Goal: Information Seeking & Learning: Learn about a topic

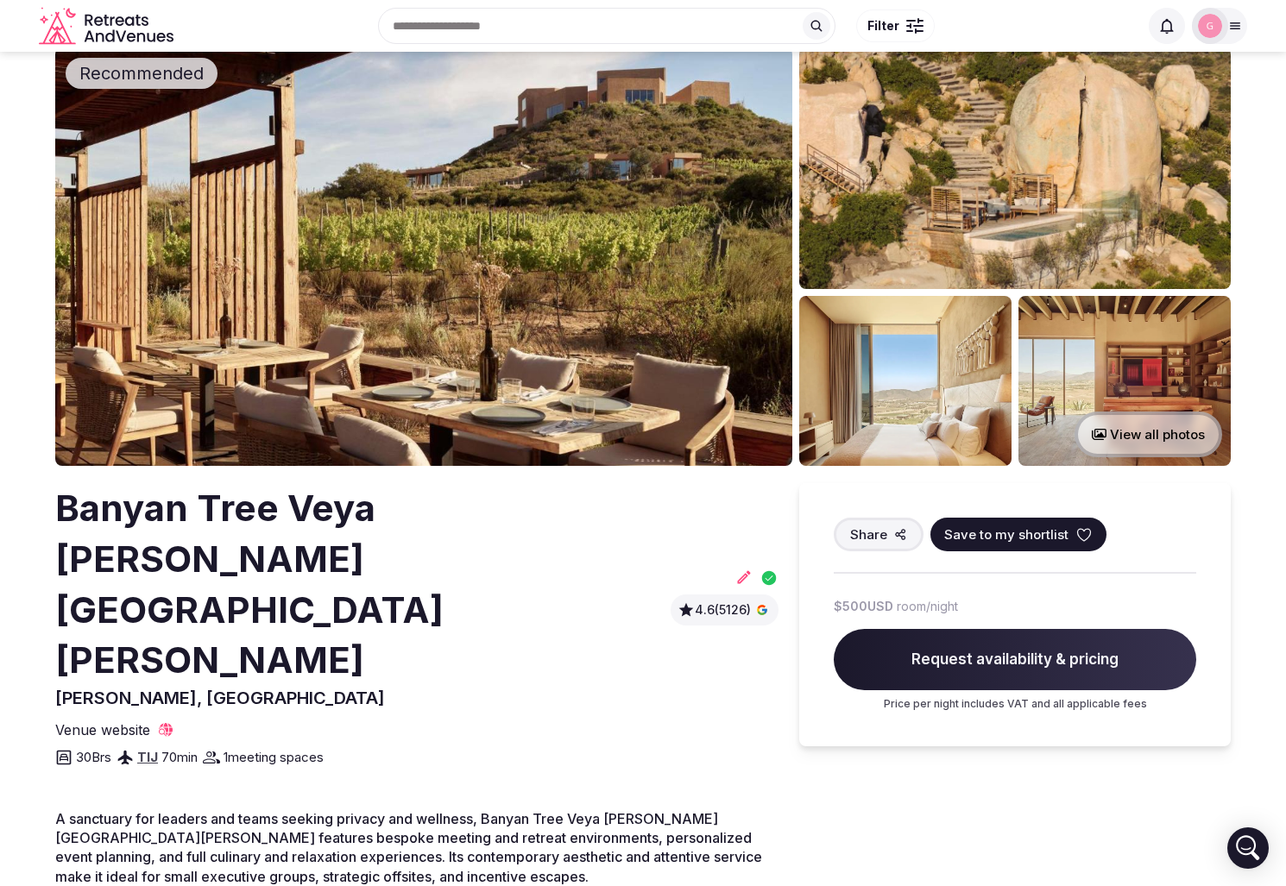
scroll to position [41, 0]
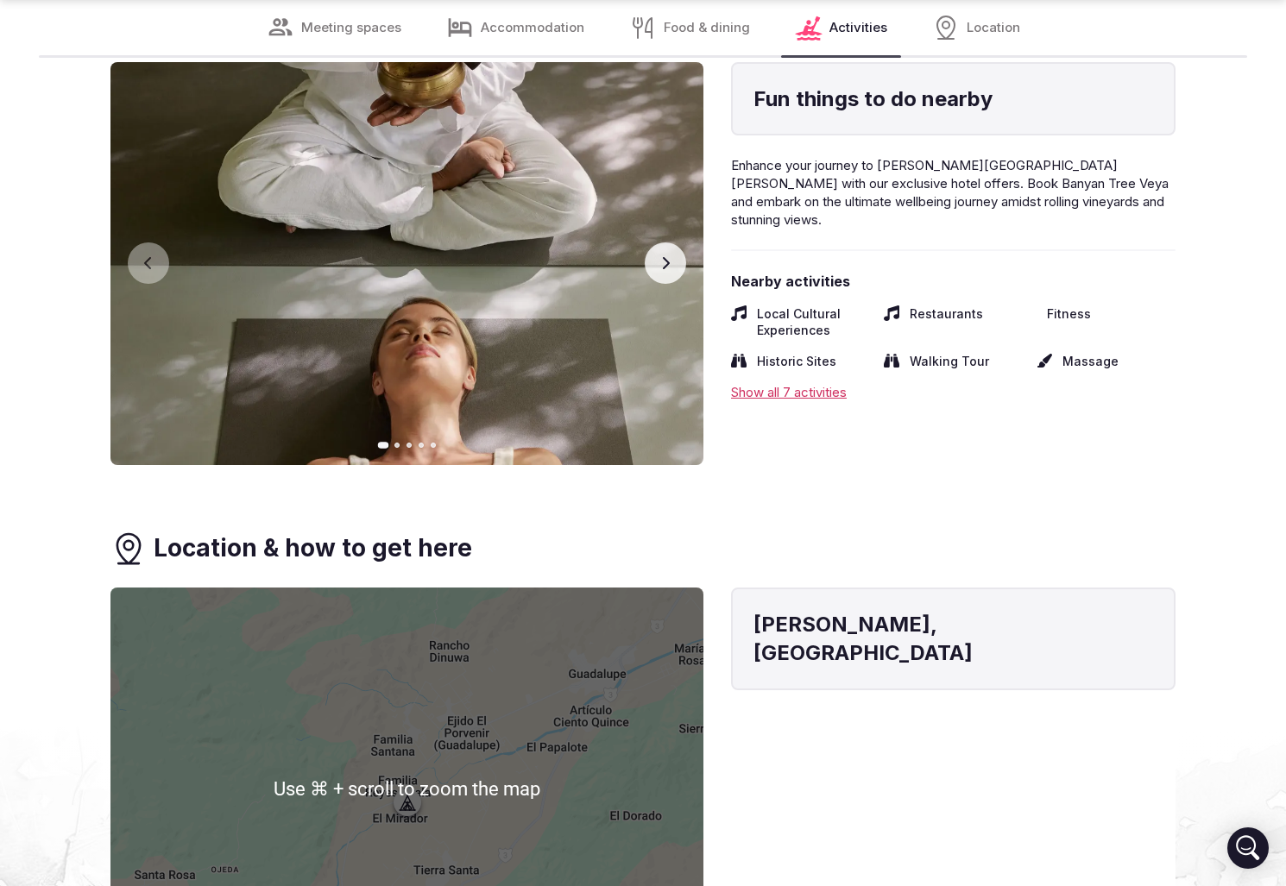
scroll to position [4320, 0]
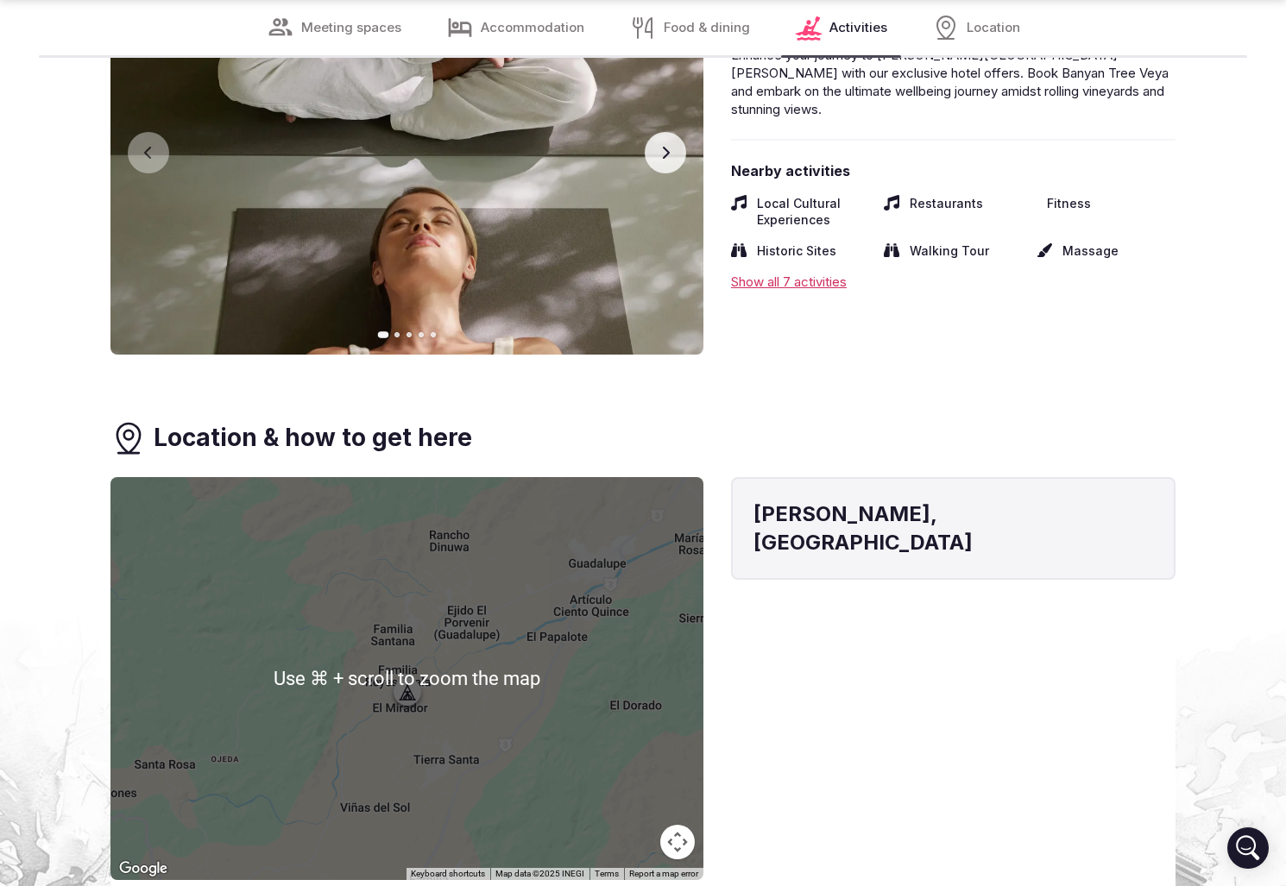
click at [404, 628] on div at bounding box center [406, 678] width 593 height 403
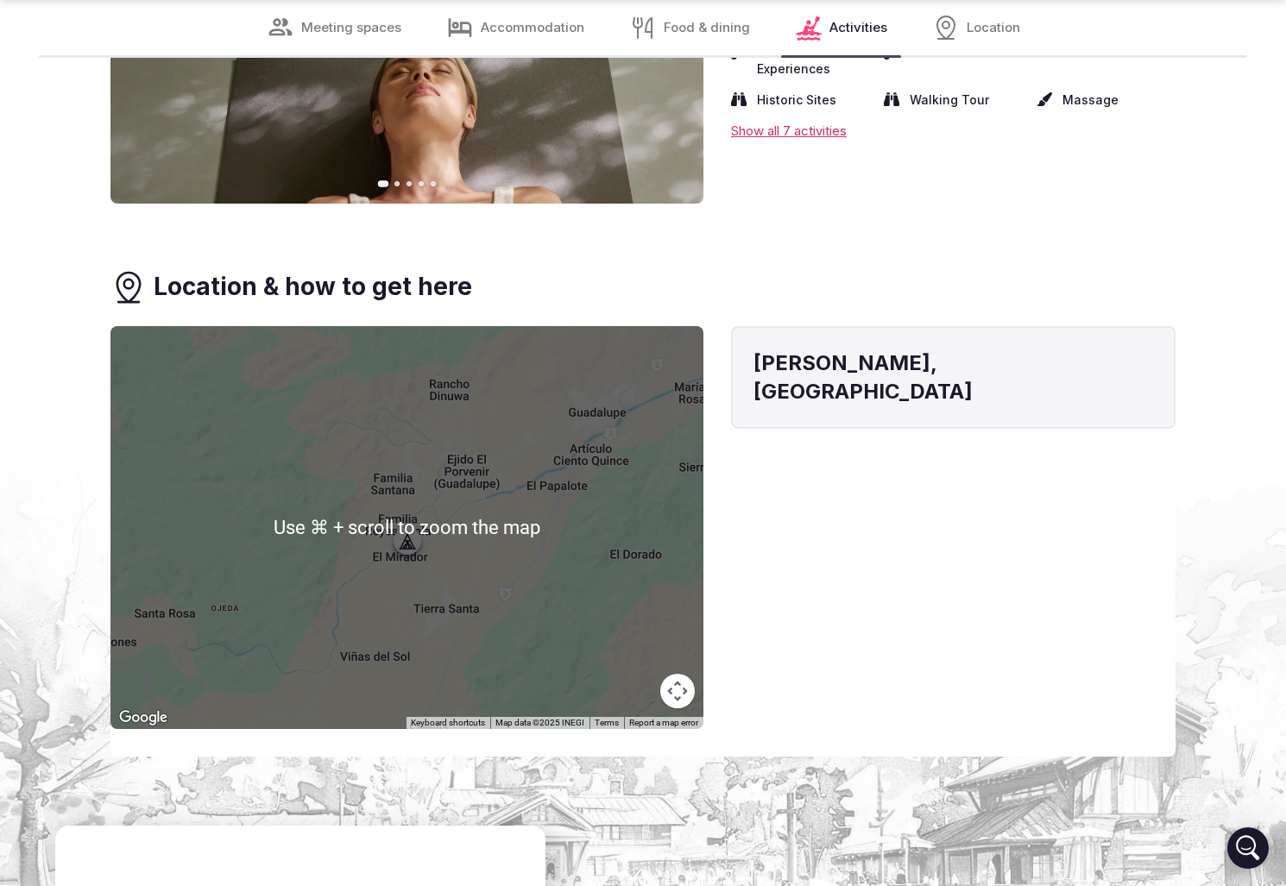
scroll to position [4483, 0]
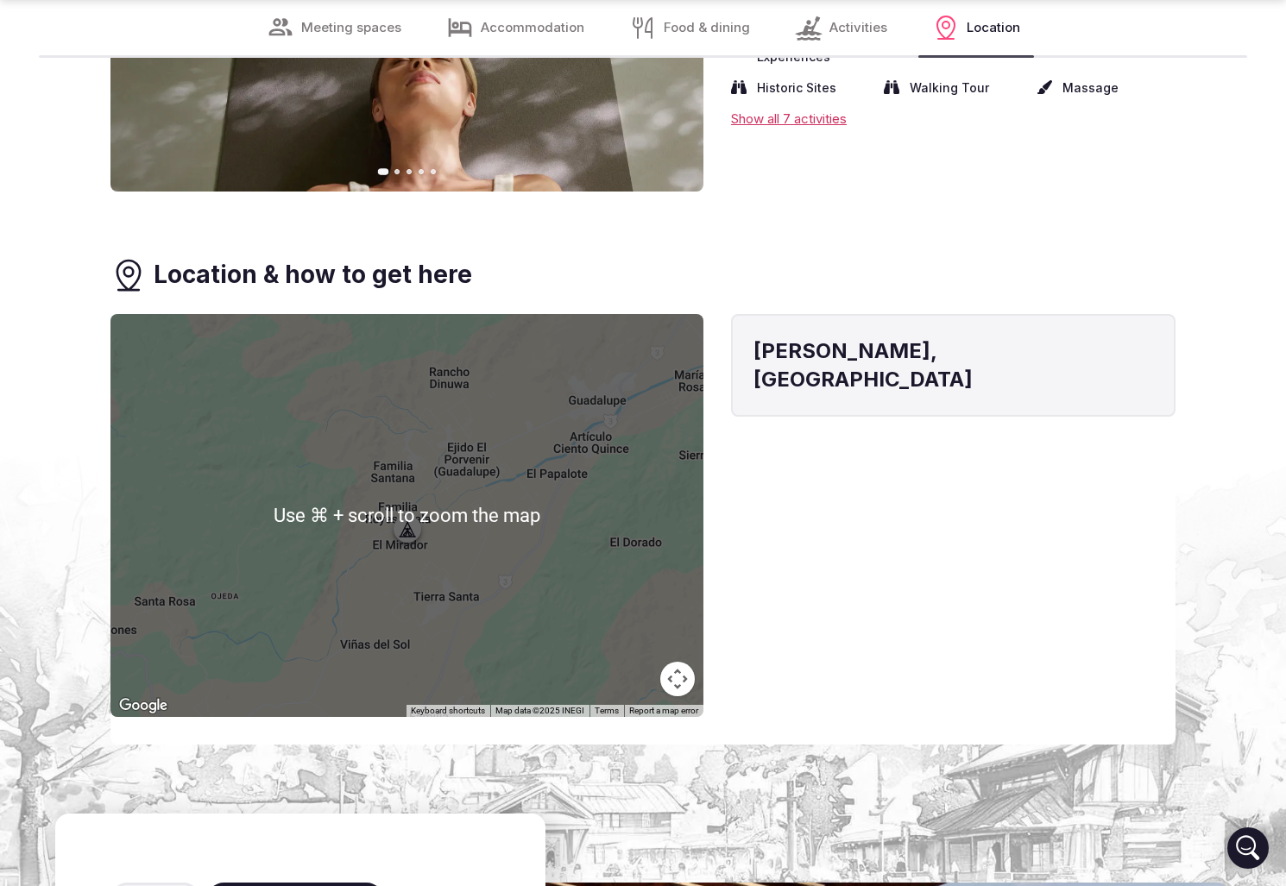
click at [542, 432] on div at bounding box center [406, 515] width 593 height 403
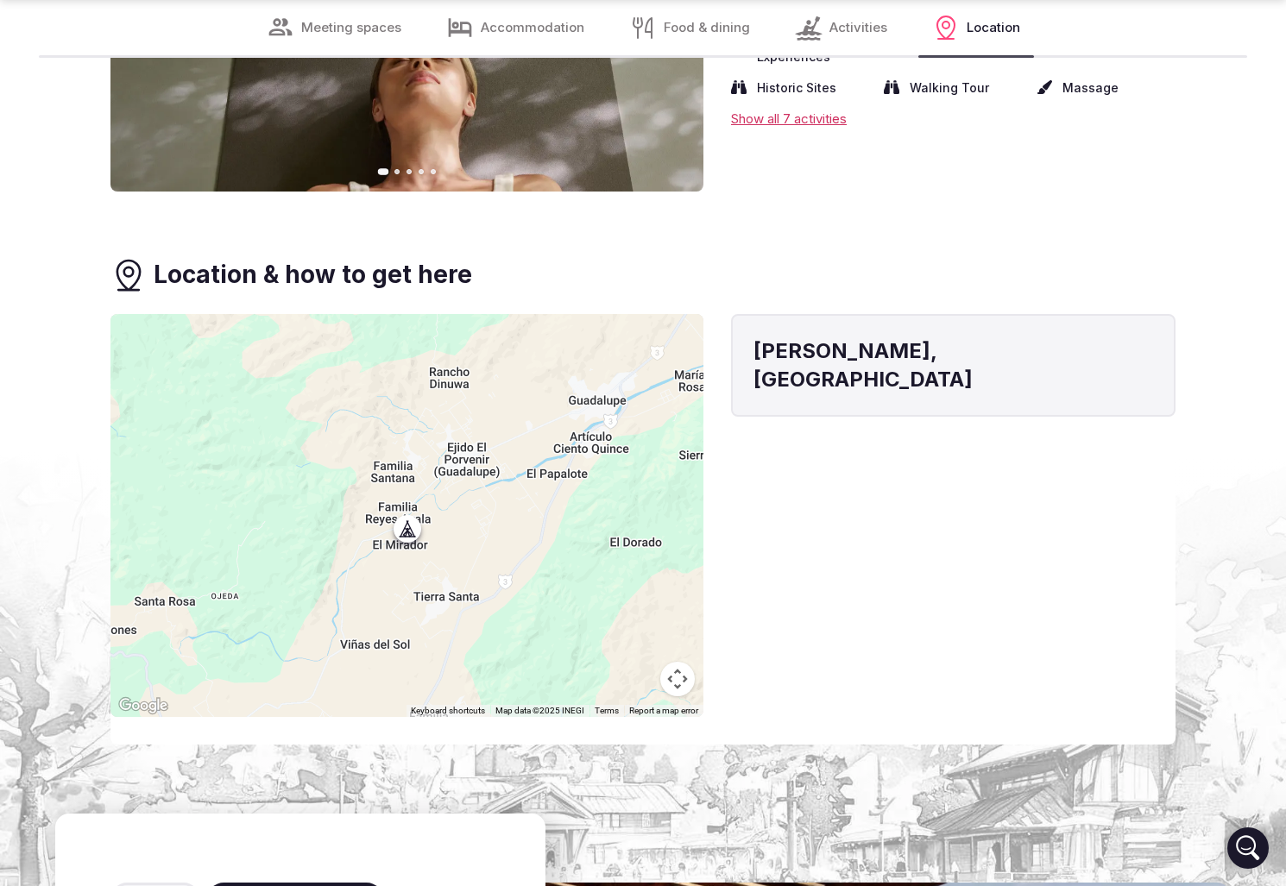
click at [676, 662] on button "Map camera controls" at bounding box center [677, 679] width 35 height 35
click at [639, 576] on button "Zoom in" at bounding box center [634, 593] width 35 height 35
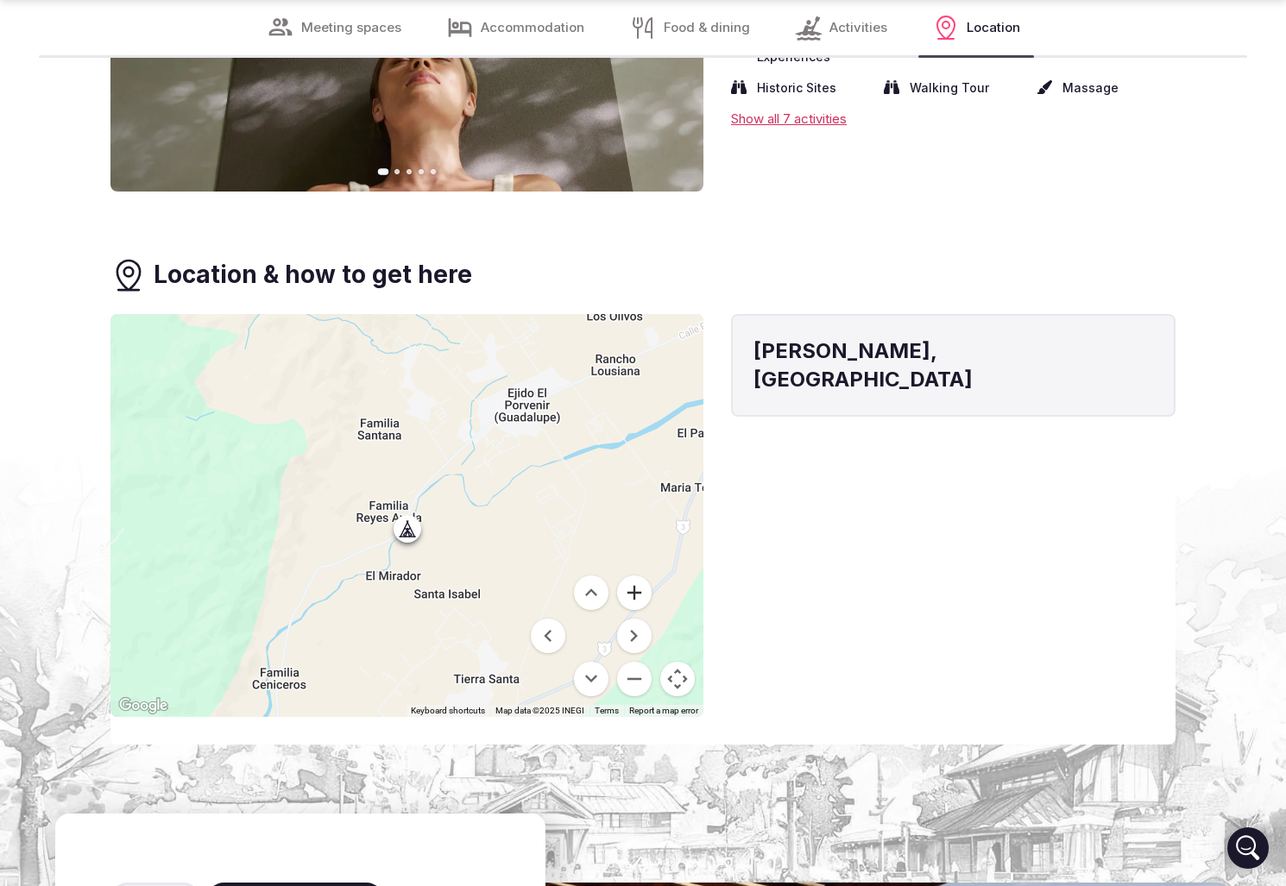
click at [639, 576] on button "Zoom in" at bounding box center [634, 593] width 35 height 35
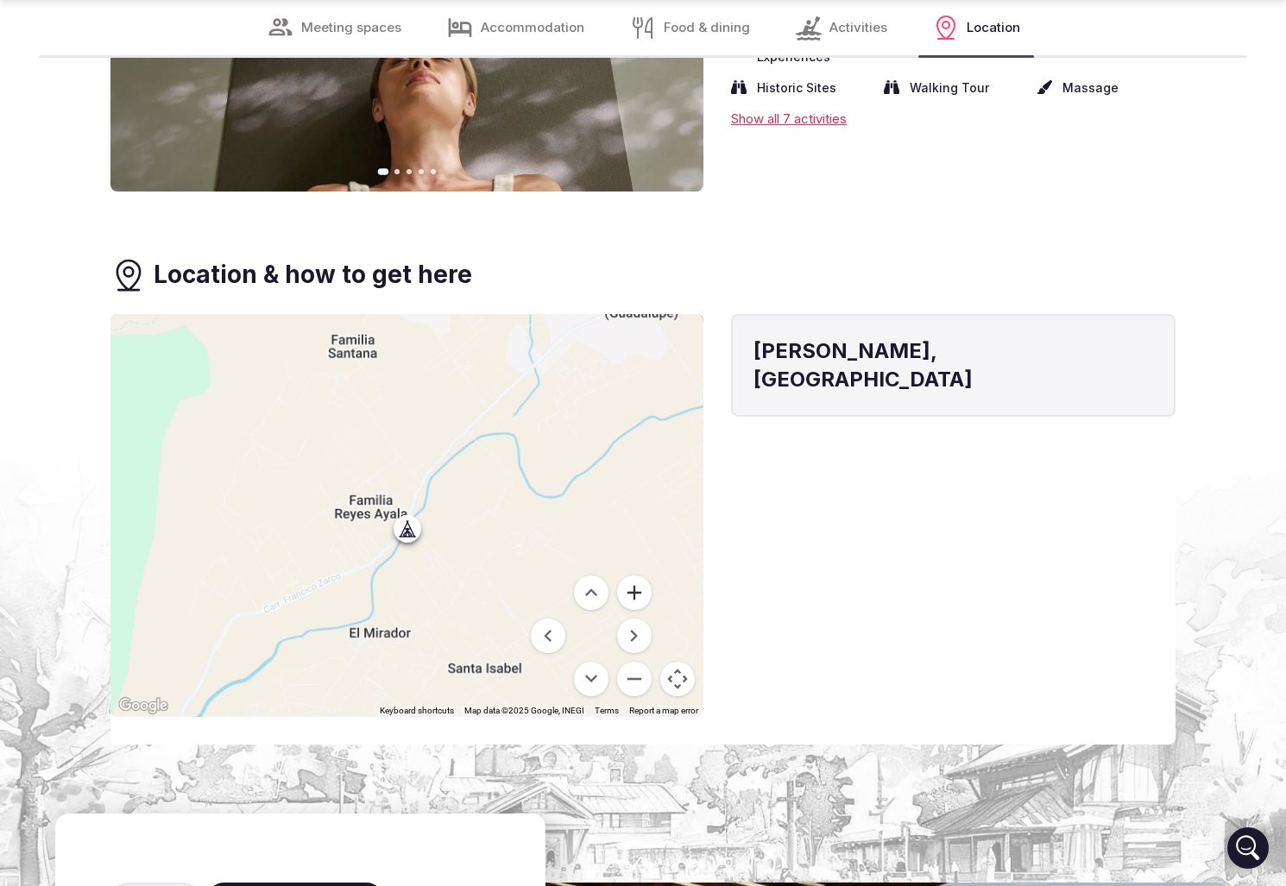
click at [639, 576] on button "Zoom in" at bounding box center [634, 593] width 35 height 35
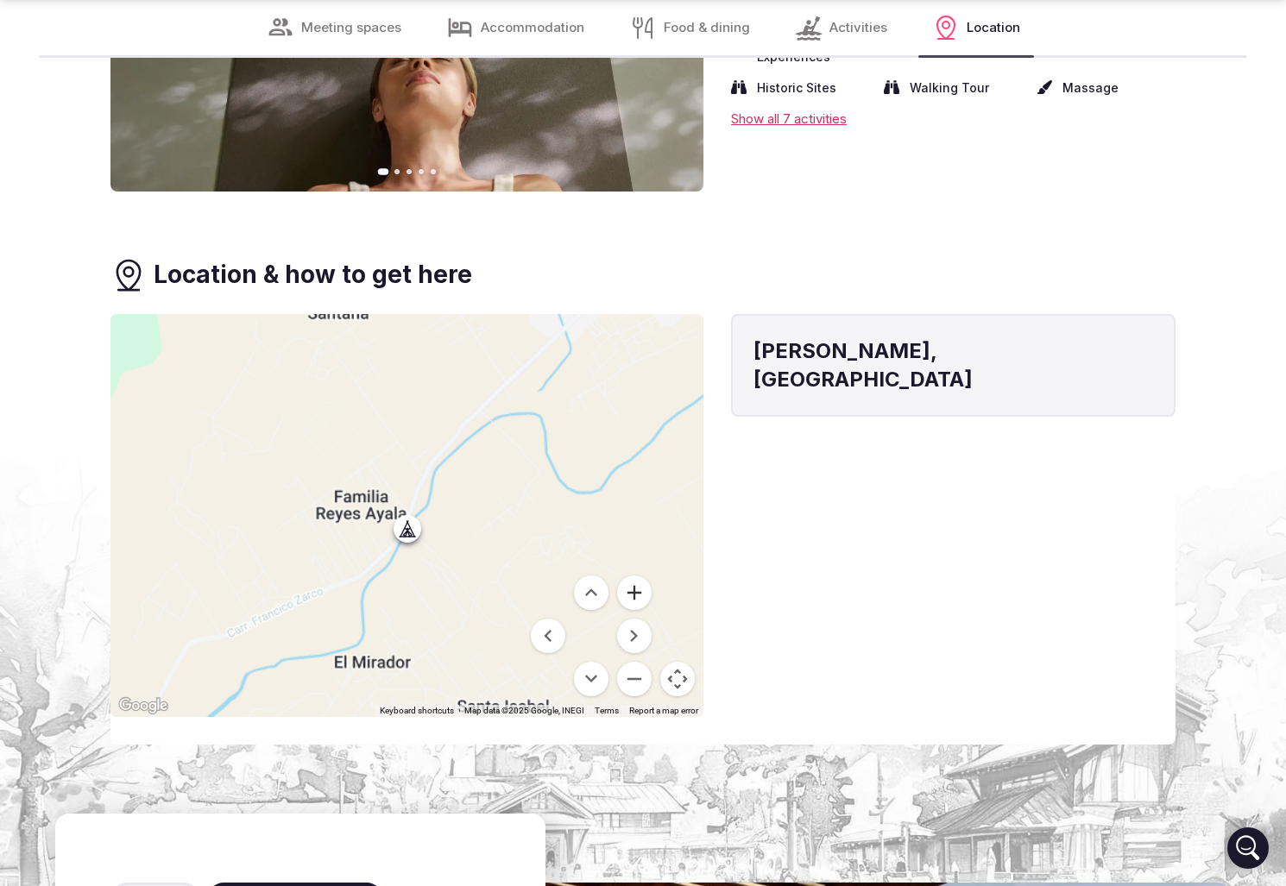
click at [639, 576] on button "Zoom in" at bounding box center [634, 593] width 35 height 35
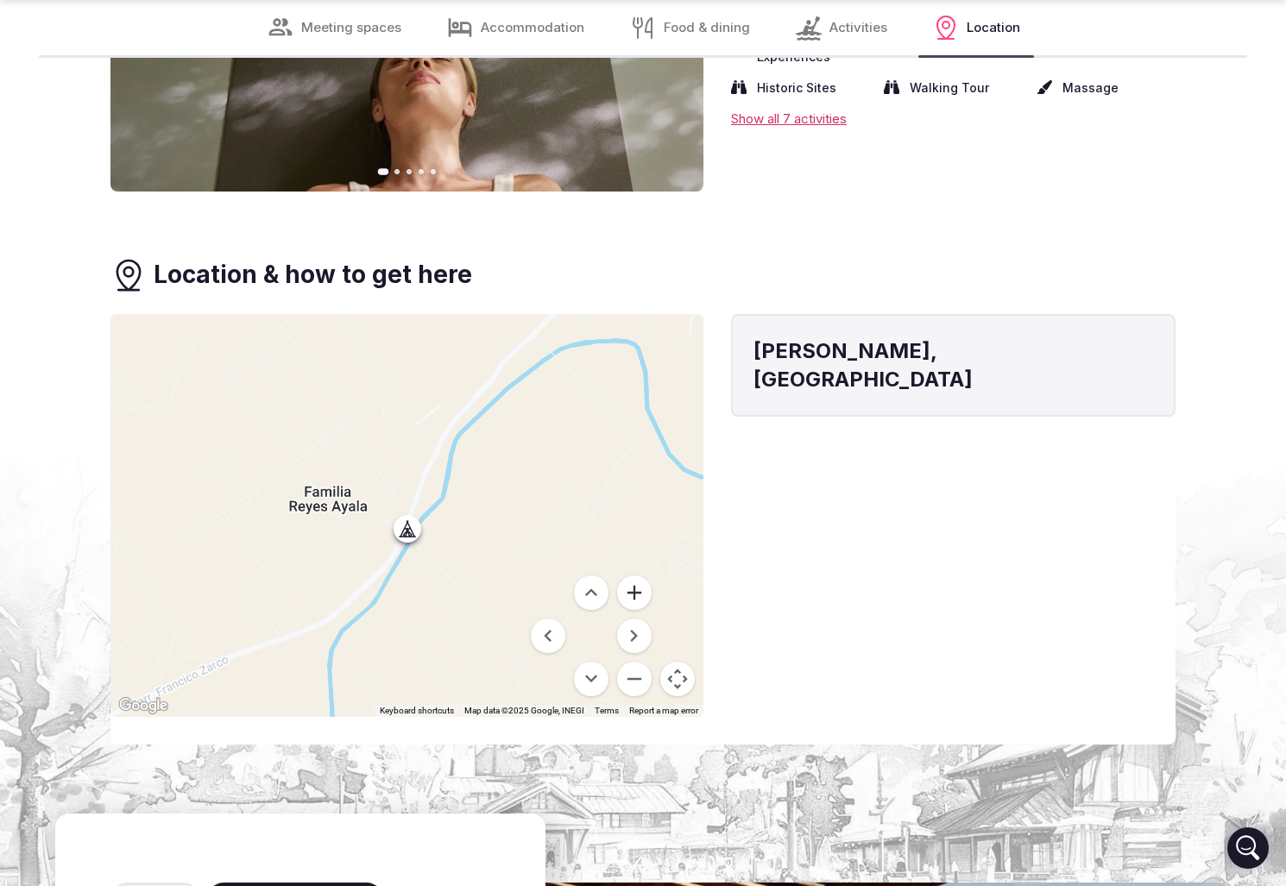
click at [639, 576] on button "Zoom in" at bounding box center [634, 593] width 35 height 35
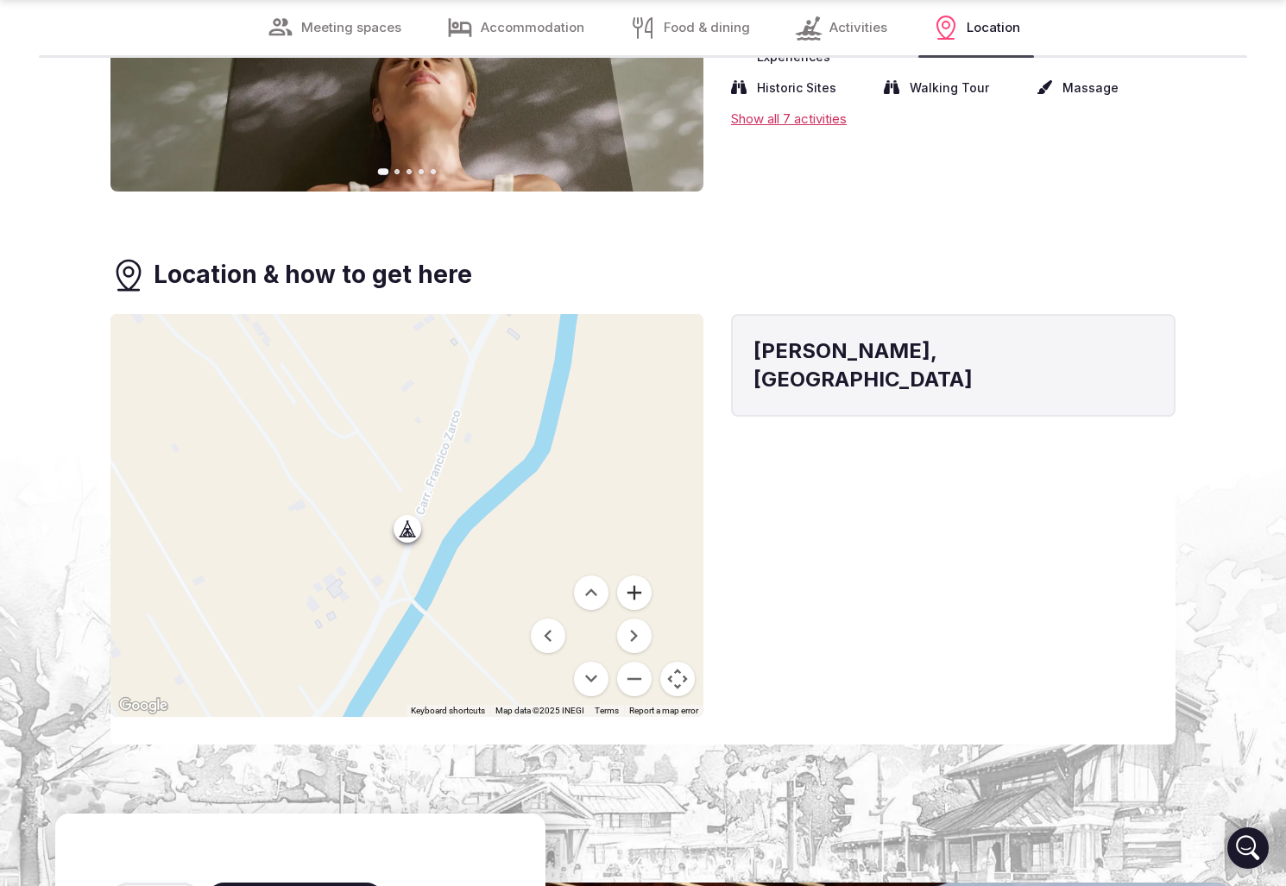
click at [639, 576] on button "Zoom in" at bounding box center [634, 593] width 35 height 35
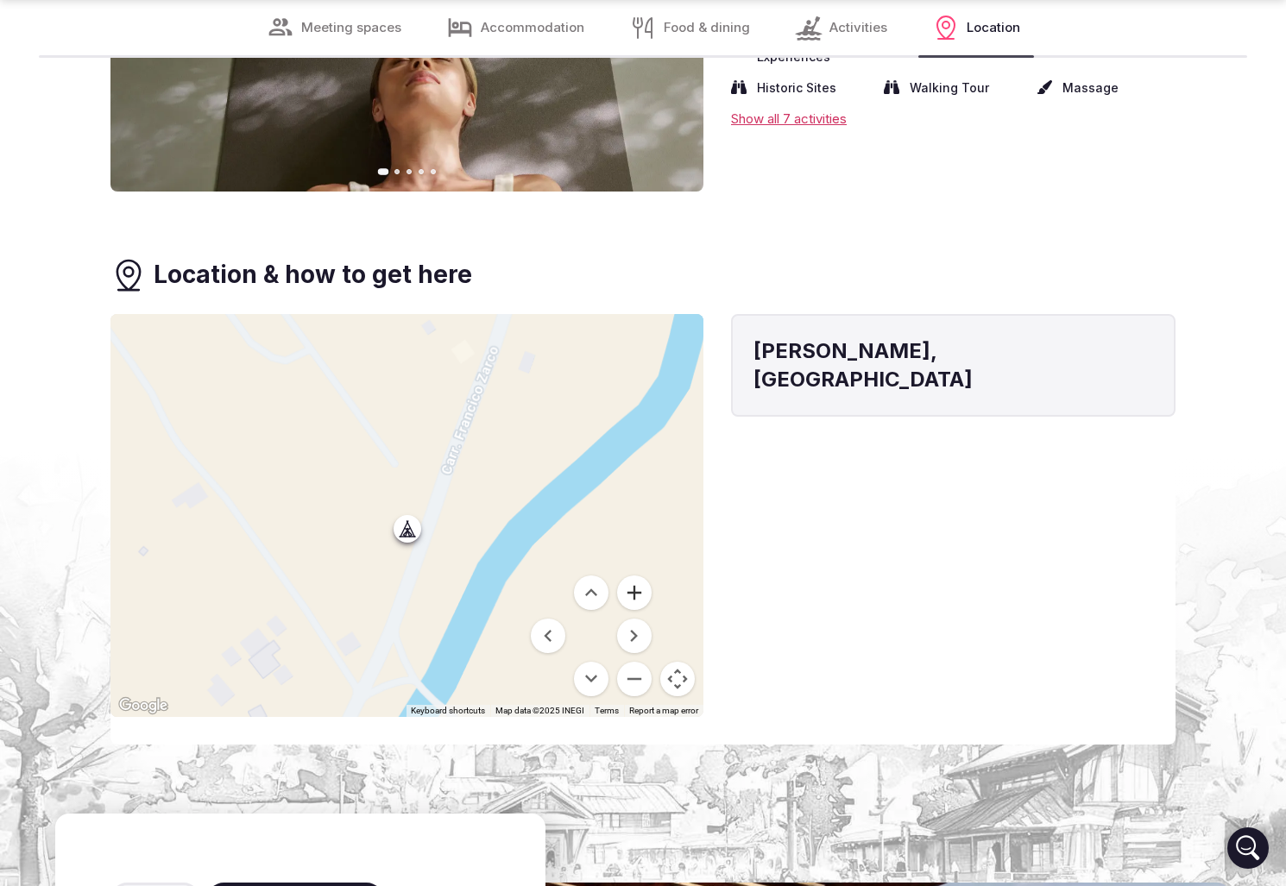
click at [639, 576] on button "Zoom in" at bounding box center [634, 593] width 35 height 35
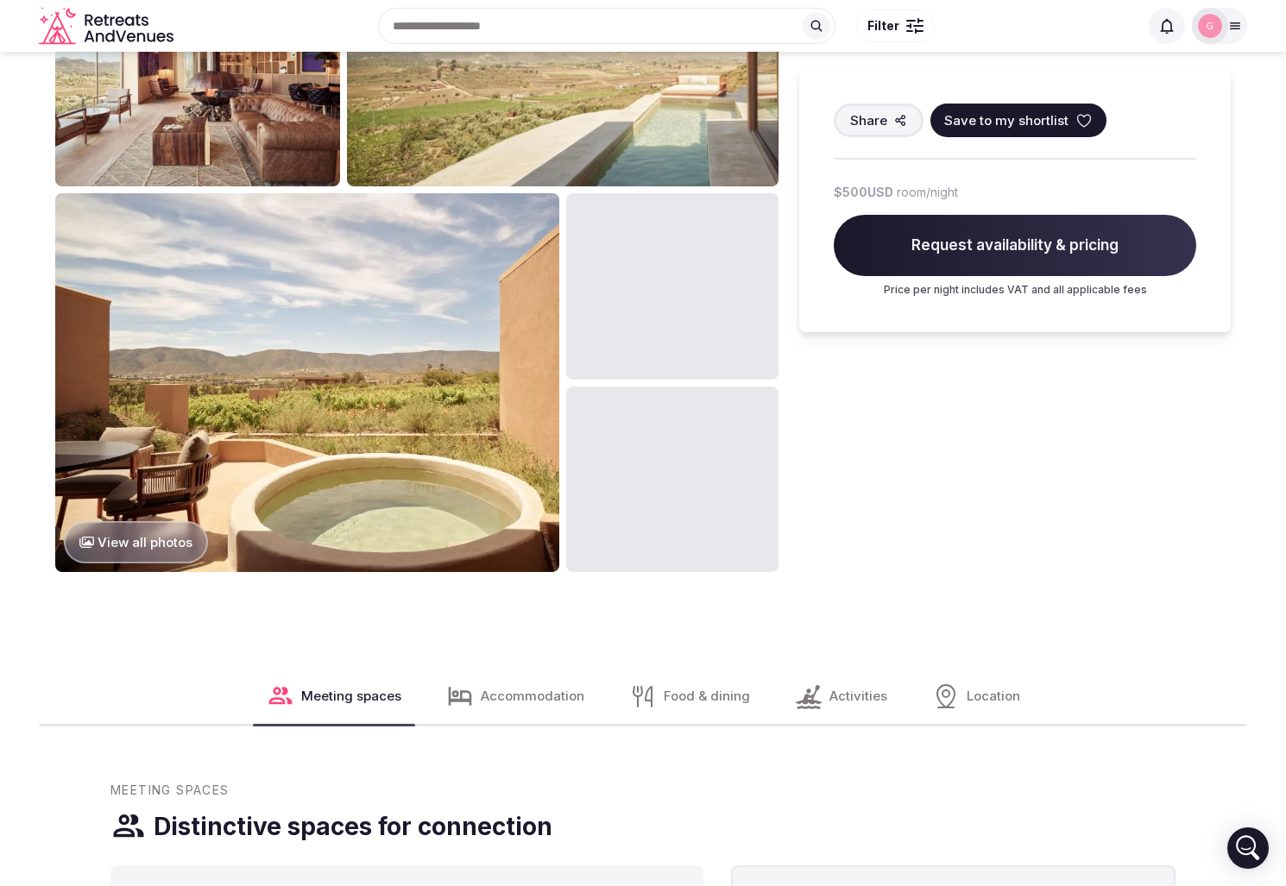
scroll to position [0, 0]
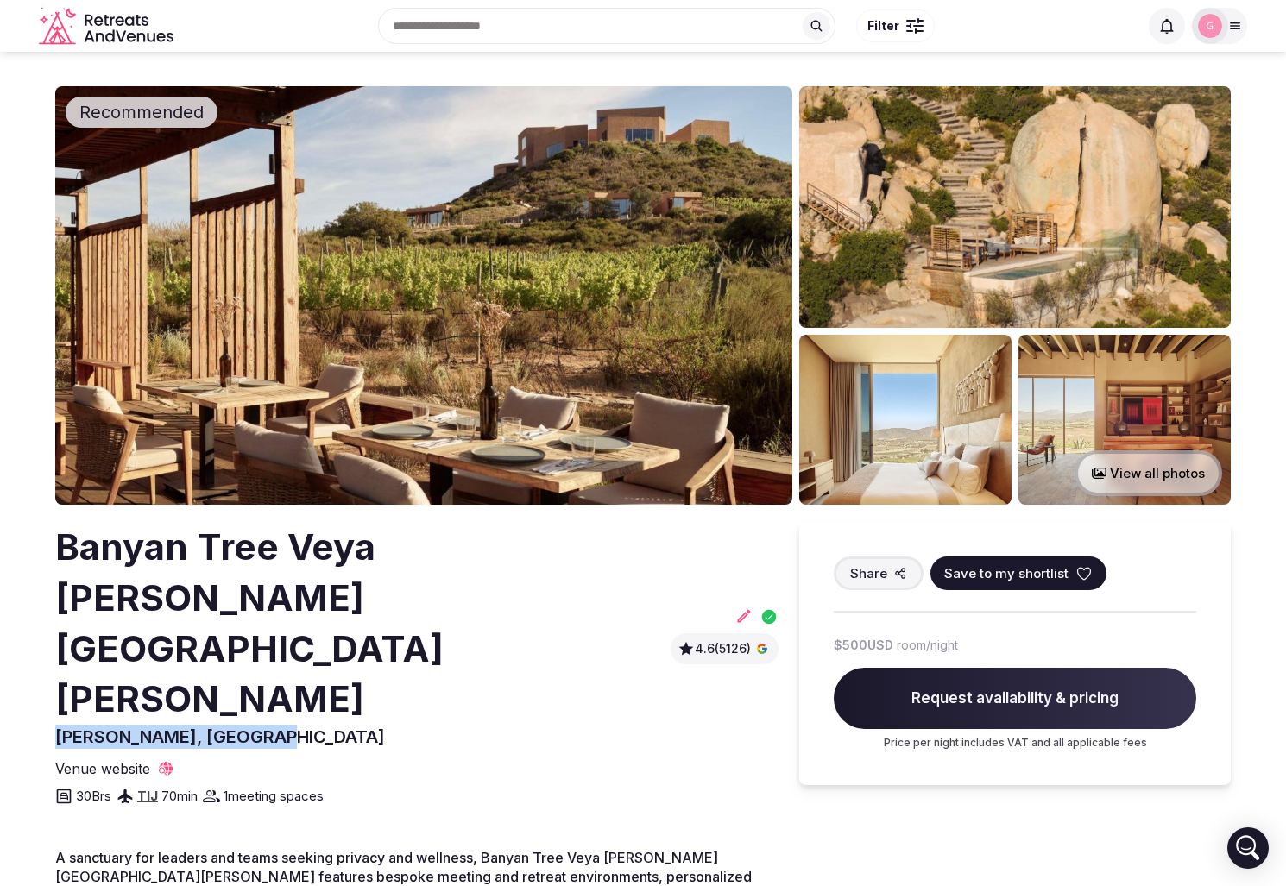
drag, startPoint x: 264, startPoint y: 632, endPoint x: 47, endPoint y: 626, distance: 216.7
copy span "[PERSON_NAME], [GEOGRAPHIC_DATA]"
click at [746, 607] on icon at bounding box center [743, 615] width 17 height 17
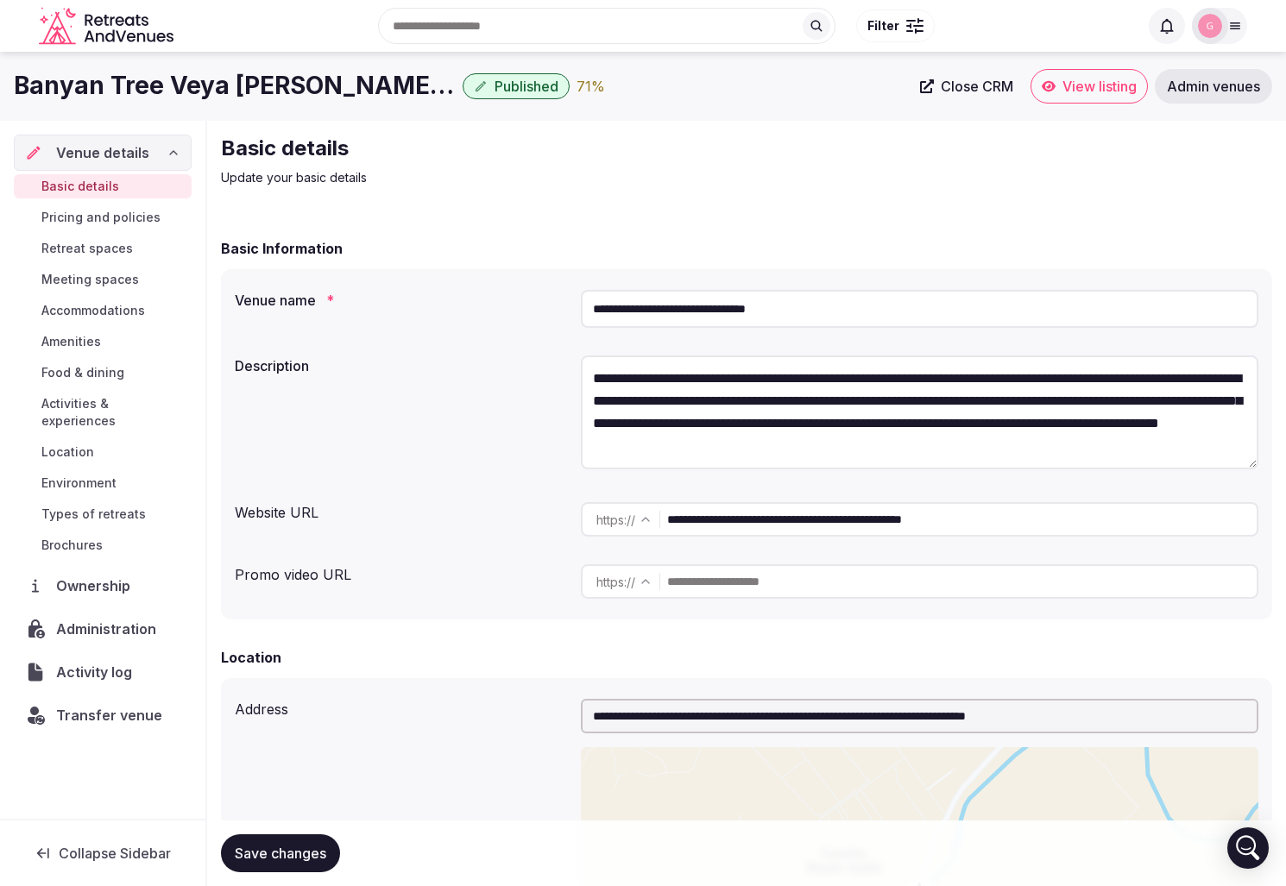
click at [84, 662] on span "Activity log" at bounding box center [97, 672] width 83 height 21
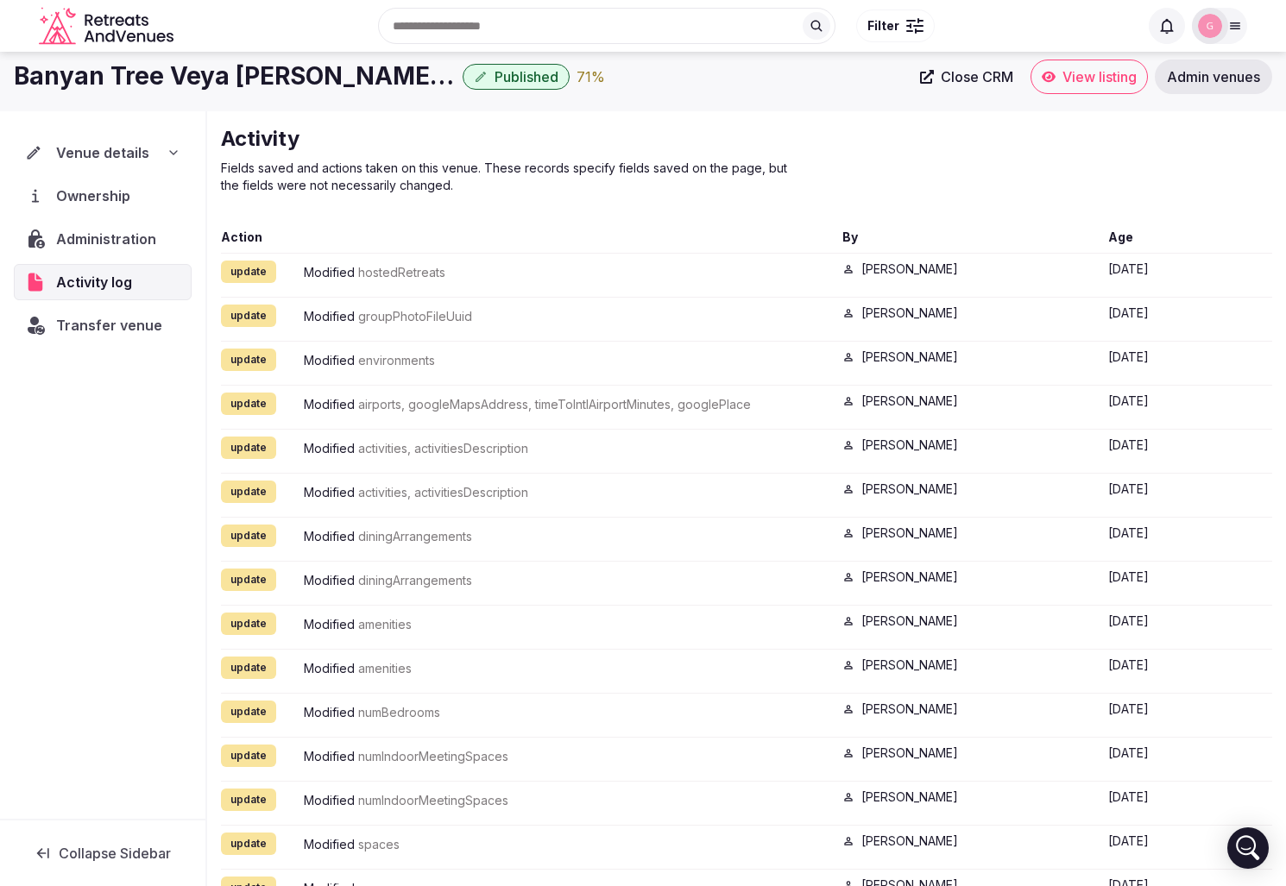
scroll to position [10, 0]
drag, startPoint x: 407, startPoint y: 406, endPoint x: 525, endPoint y: 405, distance: 118.2
click at [525, 405] on span "airports, googleMapsAddress, timeToIntlAirportMinutes, googlePlace" at bounding box center [554, 403] width 393 height 15
click at [324, 598] on div "update Modified diningArrangements [PERSON_NAME] [DATE]" at bounding box center [746, 586] width 1051 height 37
